Goal: Navigation & Orientation: Find specific page/section

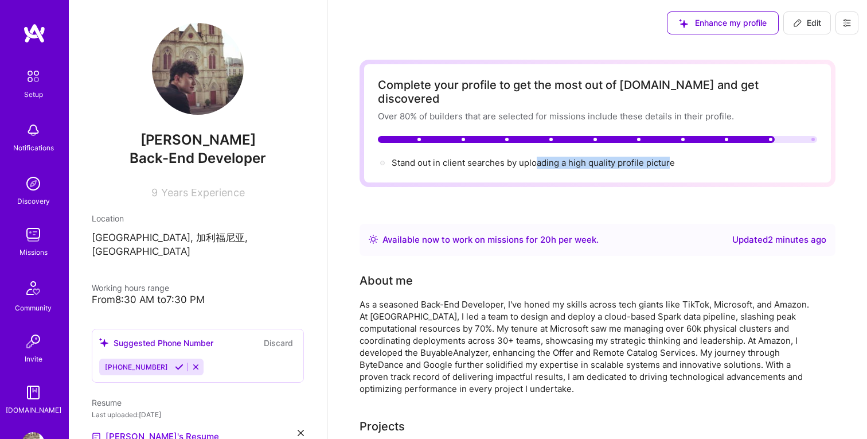
scroll to position [456, 0]
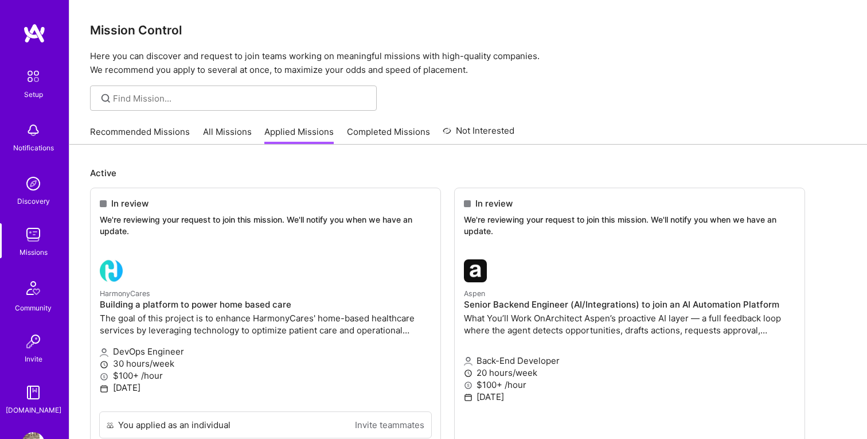
scroll to position [106, 0]
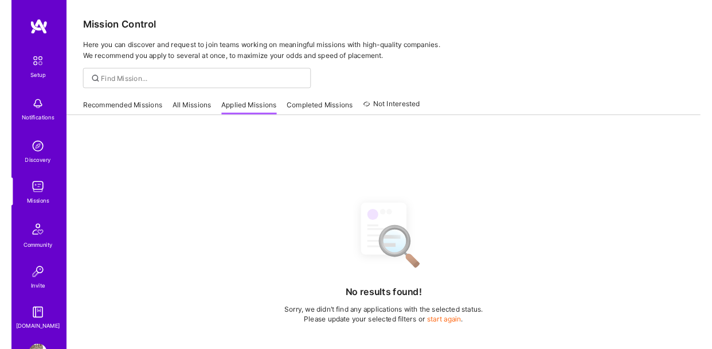
scroll to position [106, 0]
